Goal: Find specific page/section: Find specific page/section

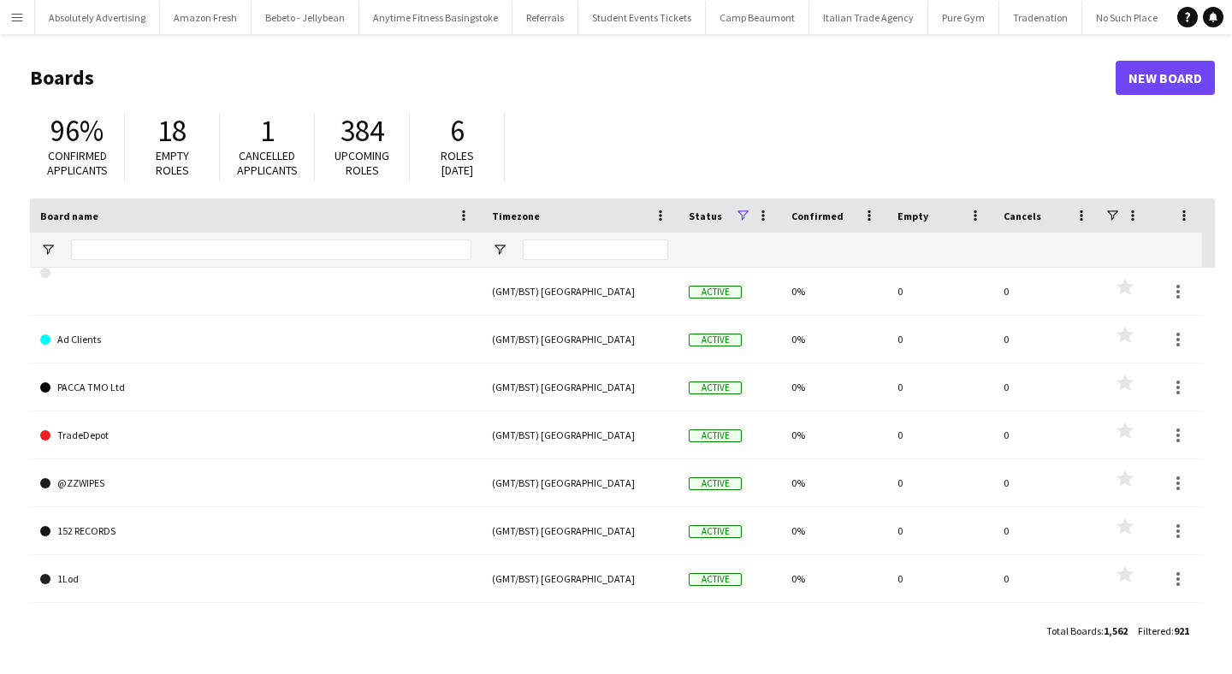
click at [19, 16] on app-icon "Menu" at bounding box center [17, 17] width 14 height 14
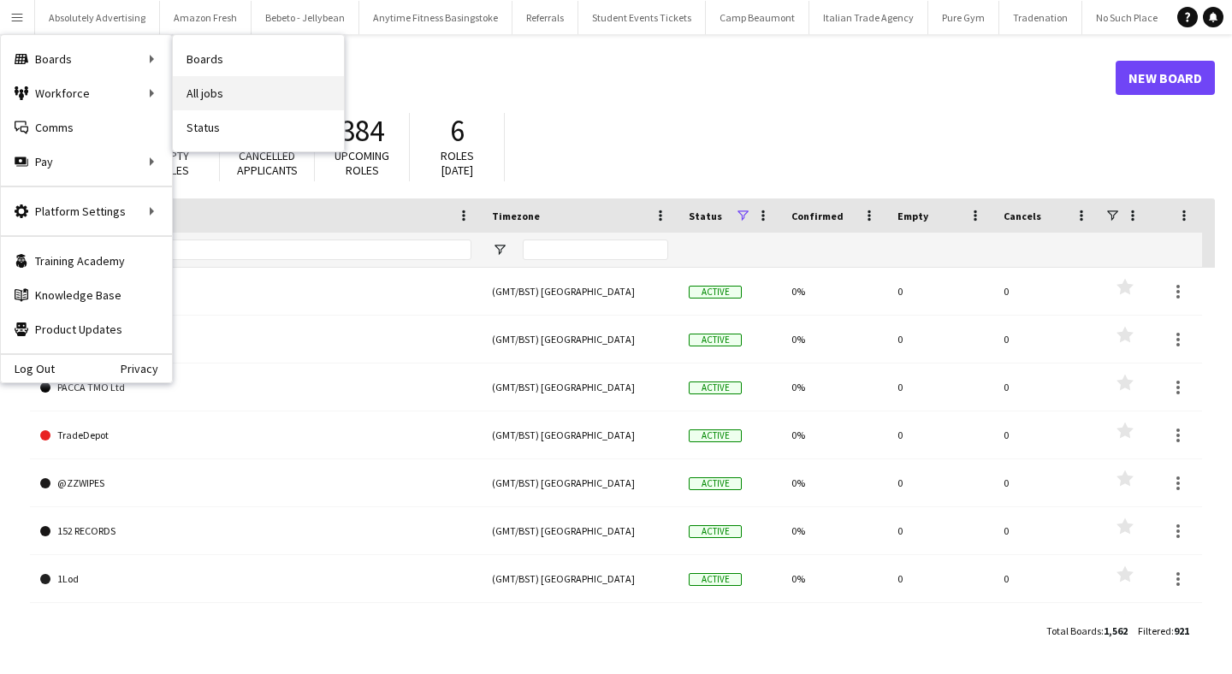
click at [248, 98] on link "All jobs" at bounding box center [258, 93] width 171 height 34
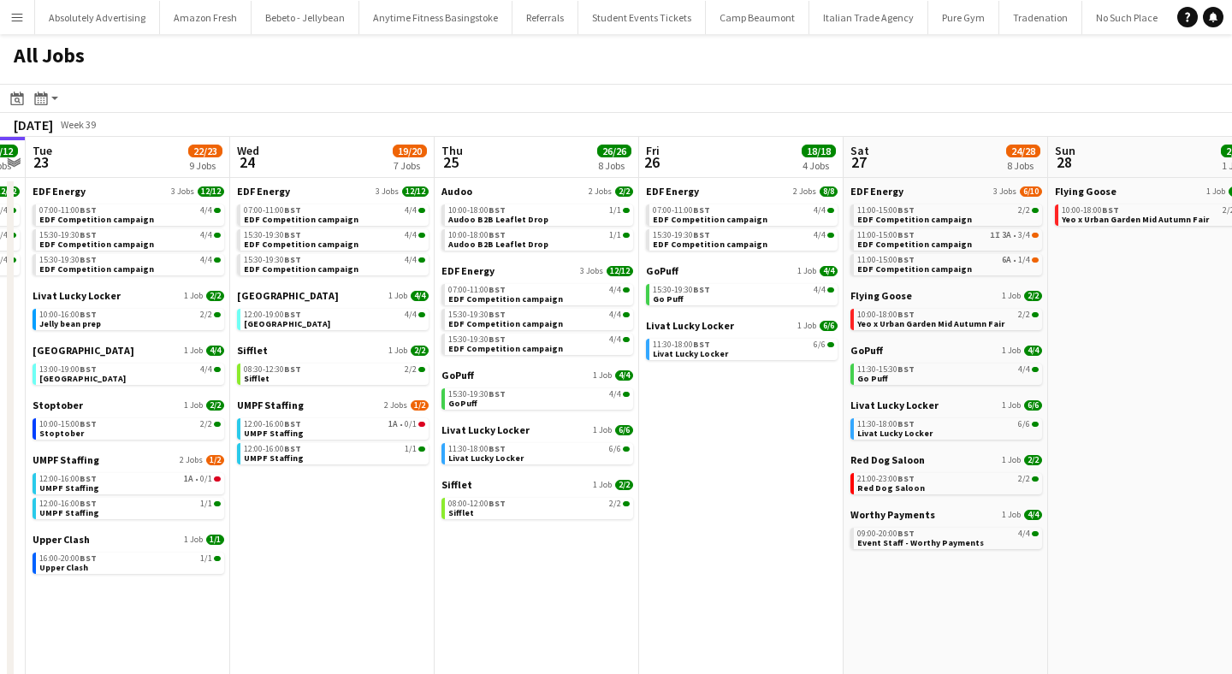
scroll to position [0, 795]
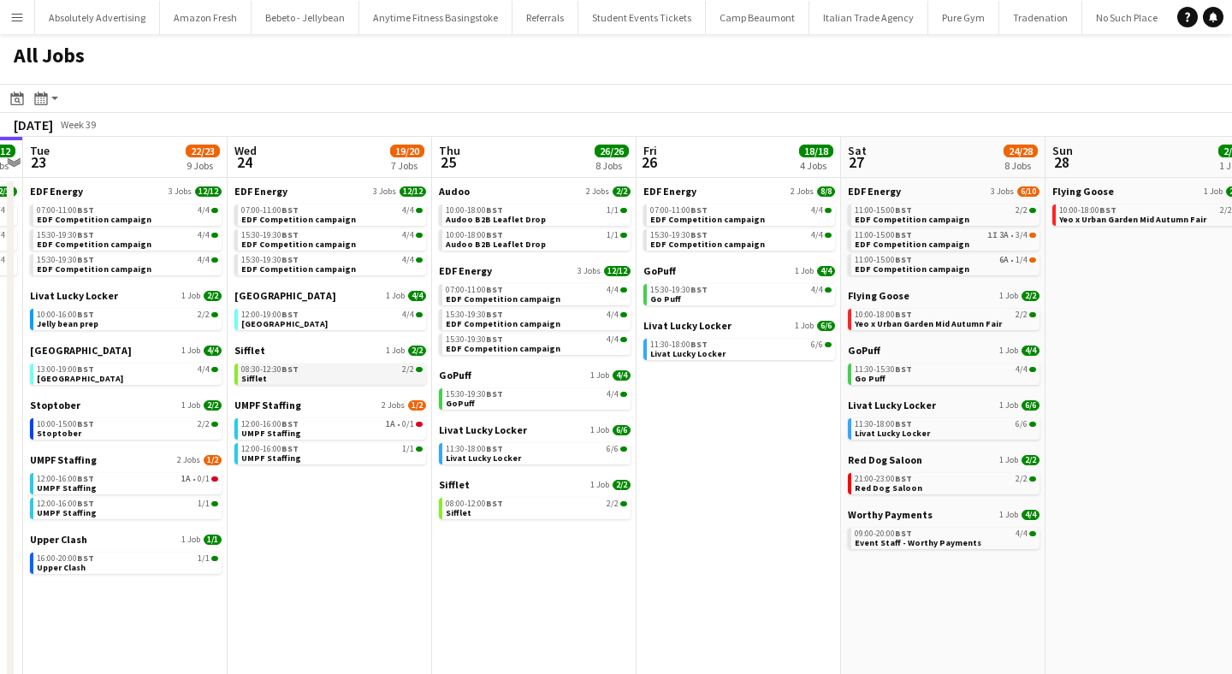
click at [264, 380] on link "08:30-12:30 BST 2/2 Sifflet" at bounding box center [331, 374] width 181 height 20
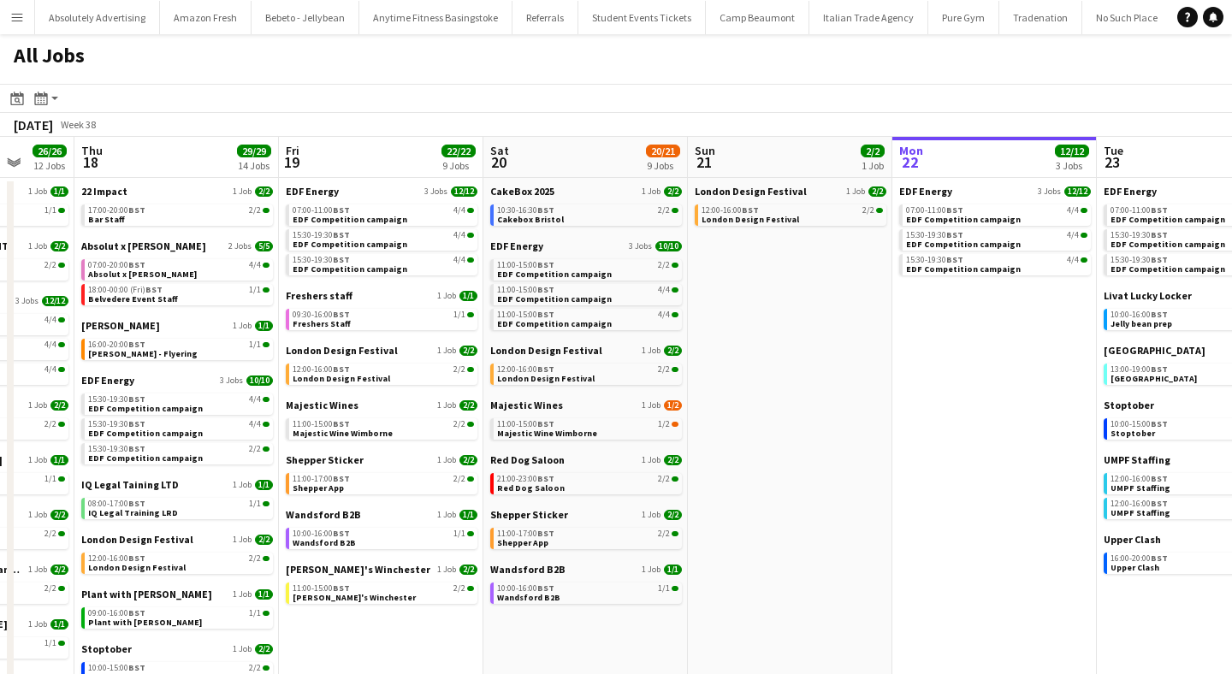
scroll to position [0, 535]
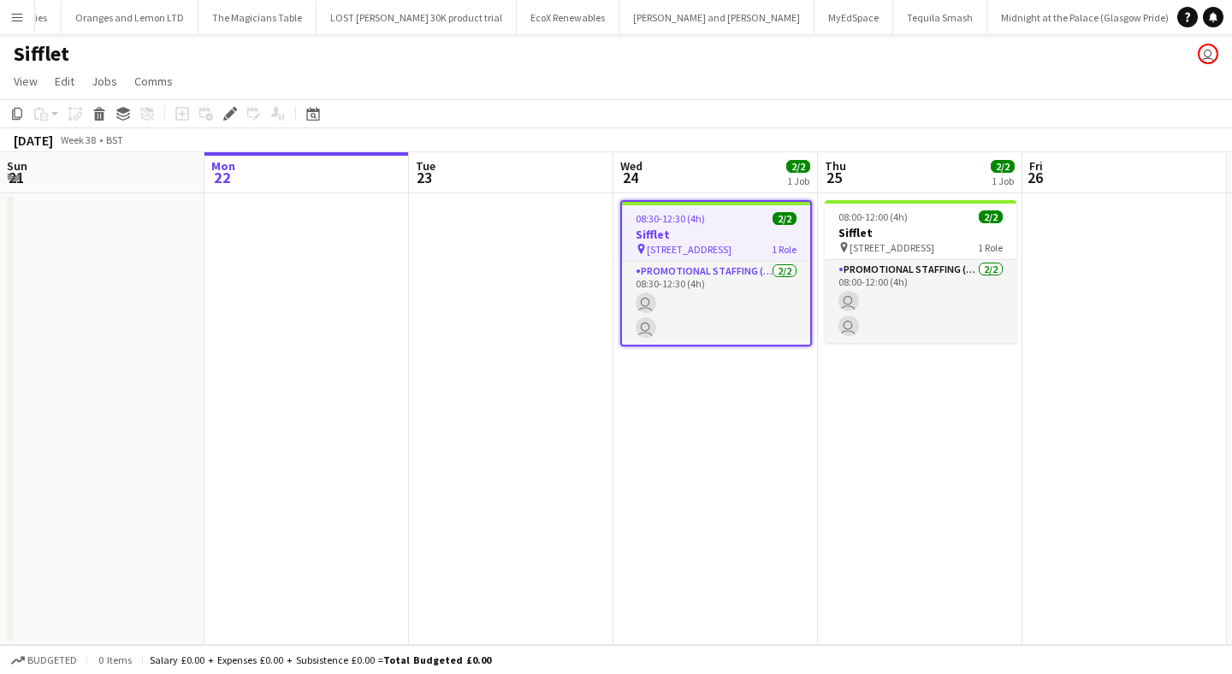
scroll to position [0, 588]
